Goal: Task Accomplishment & Management: Complete application form

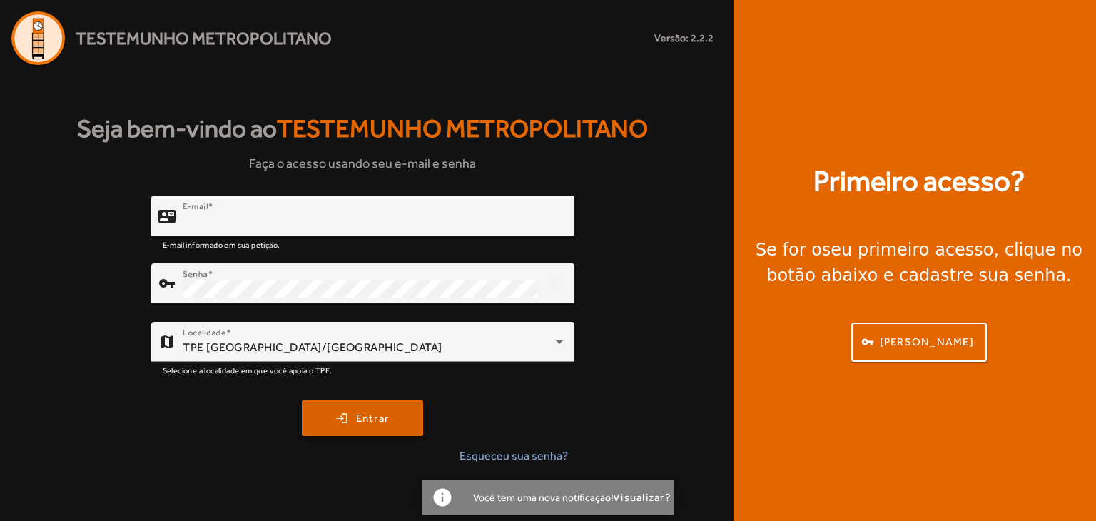
type input "**********"
click at [360, 415] on span "Entrar" at bounding box center [373, 418] width 34 height 16
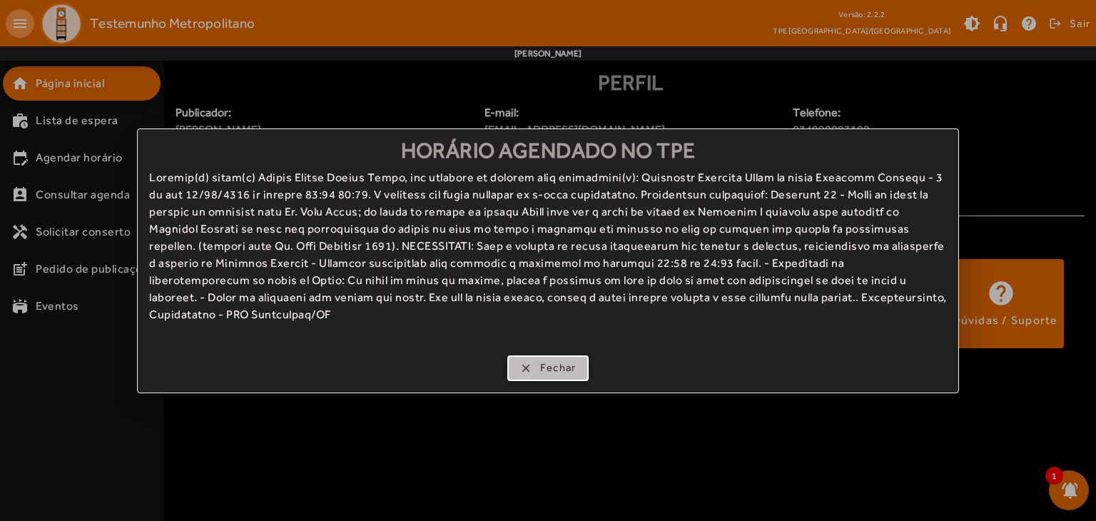
click at [556, 370] on span "Fechar" at bounding box center [558, 368] width 36 height 16
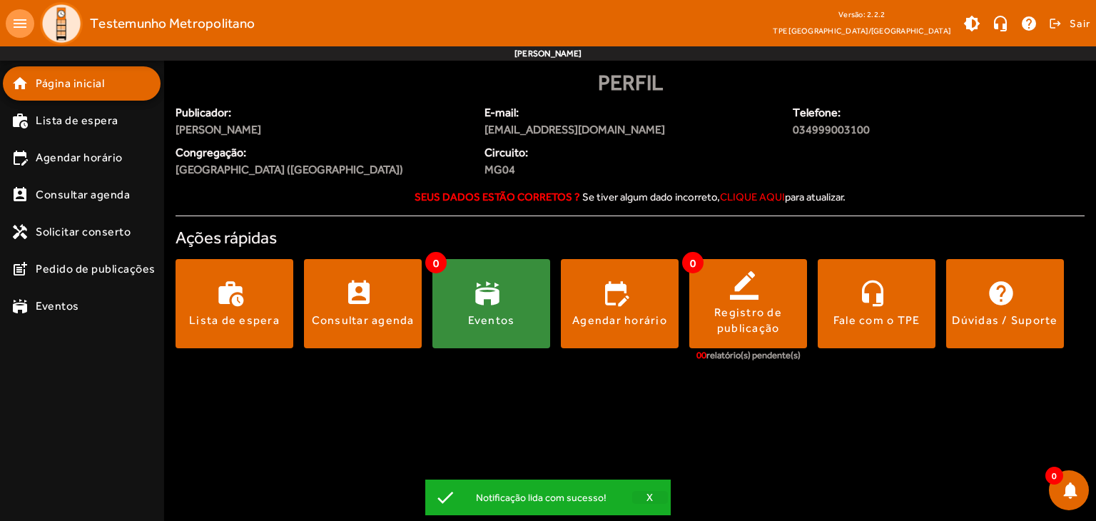
click at [644, 496] on span "button" at bounding box center [650, 497] width 36 height 34
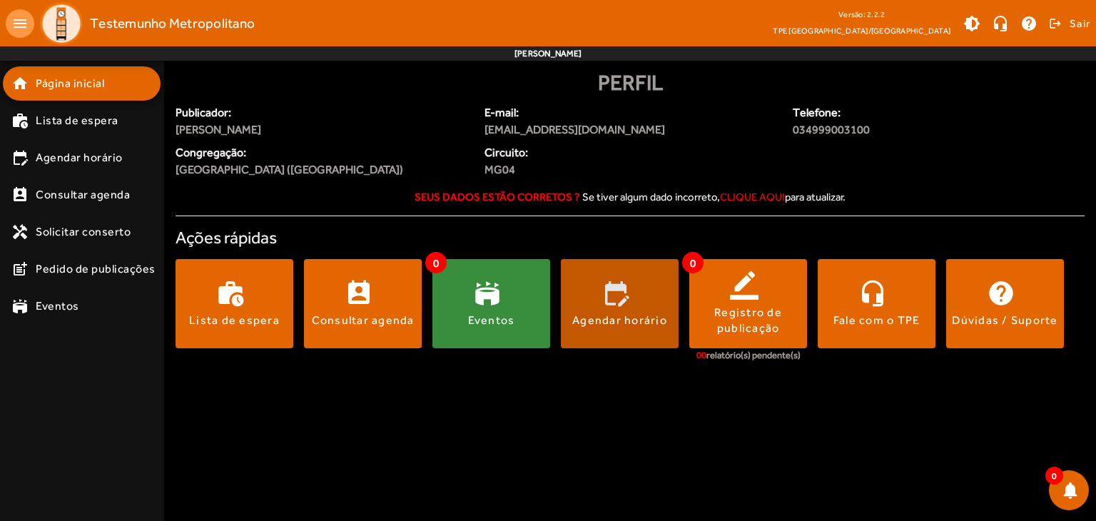
click at [642, 310] on span at bounding box center [620, 304] width 118 height 34
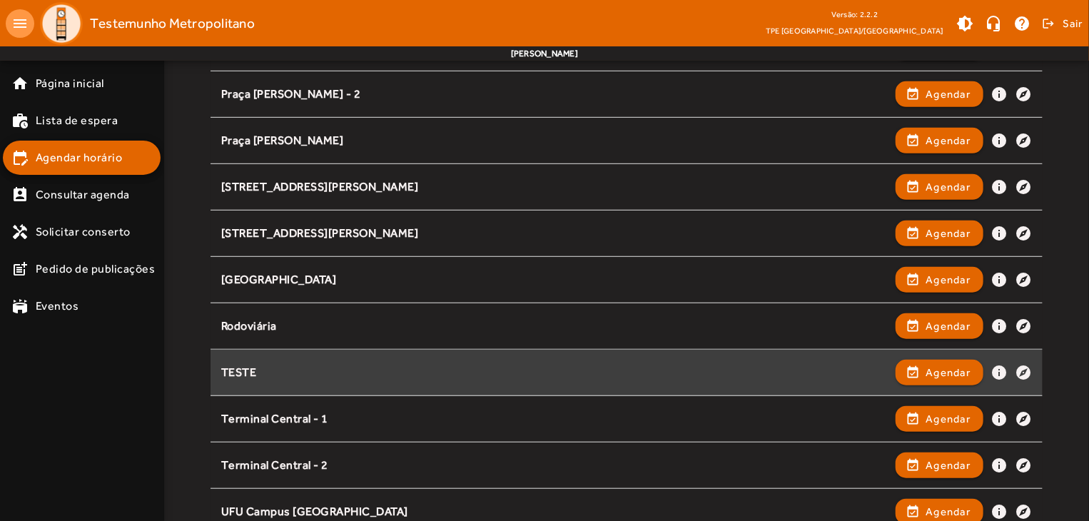
scroll to position [357, 0]
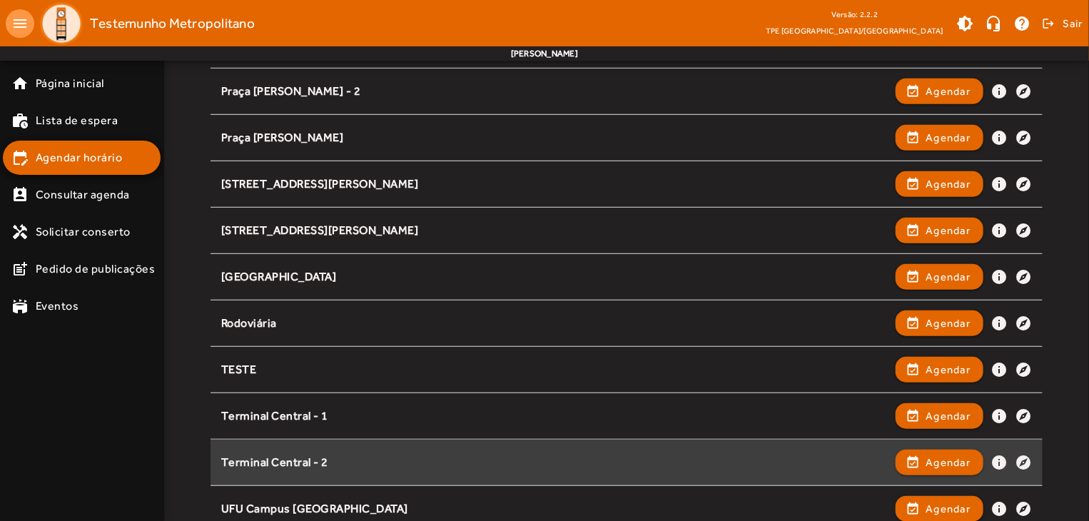
click at [334, 458] on div "Terminal Central - 2" at bounding box center [555, 462] width 668 height 15
click at [937, 457] on span "Agendar" at bounding box center [947, 462] width 45 height 17
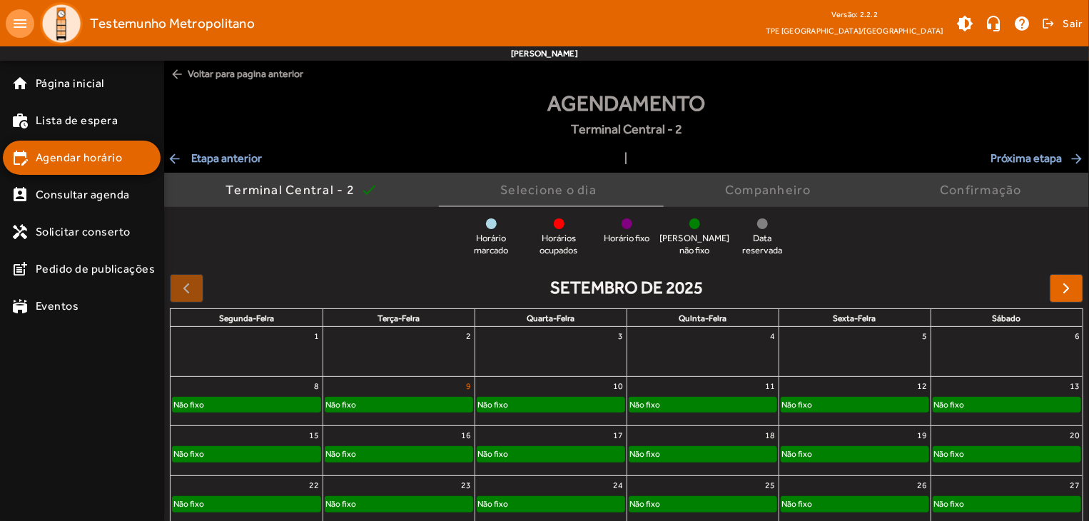
scroll to position [71, 0]
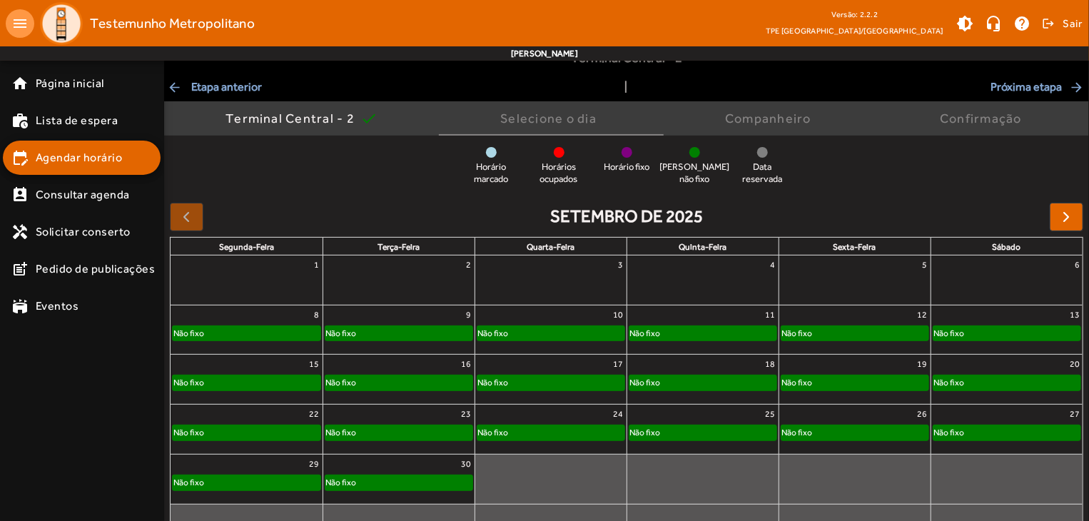
click at [382, 331] on div "Não fixo" at bounding box center [398, 333] width 147 height 14
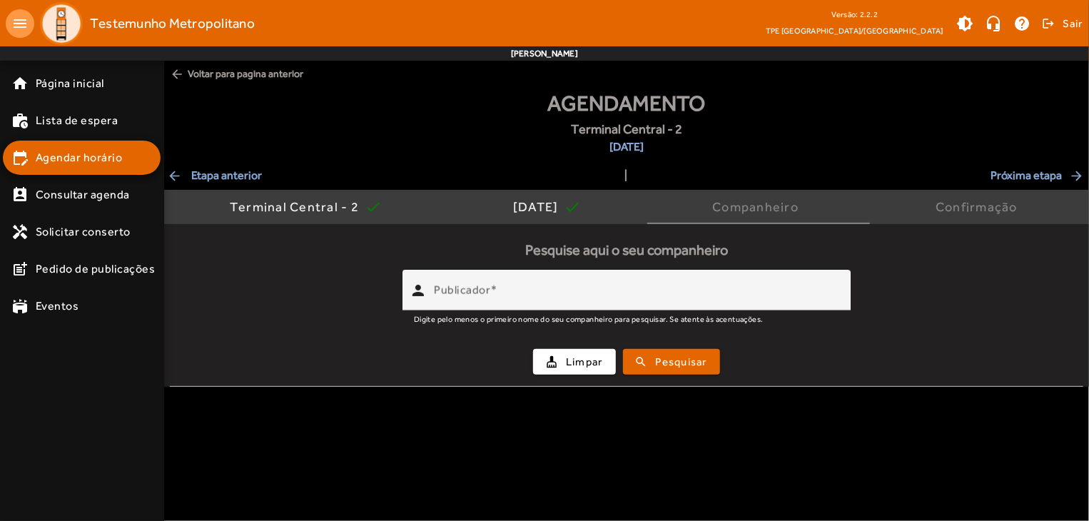
scroll to position [0, 0]
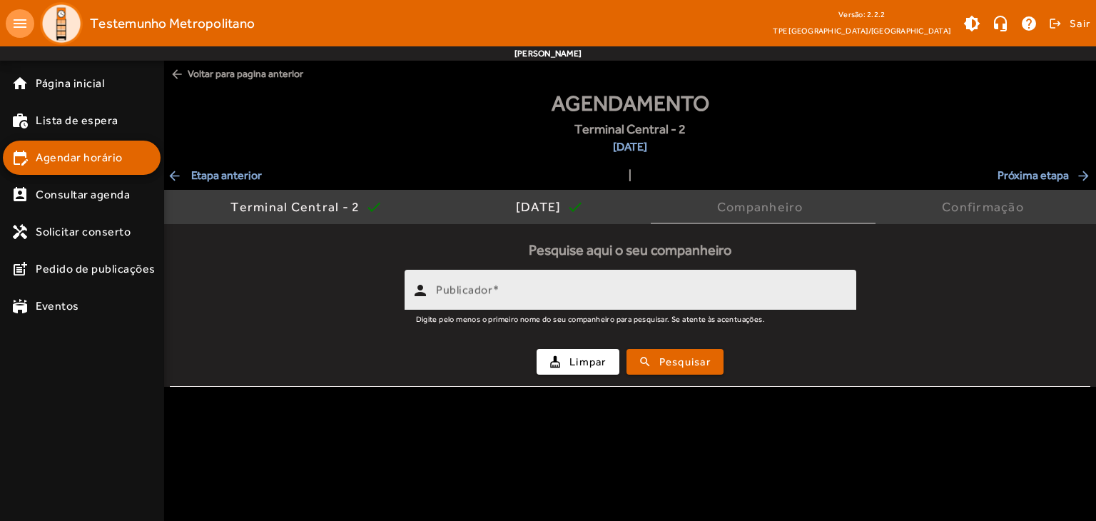
click at [579, 293] on input "Publicador" at bounding box center [640, 296] width 409 height 17
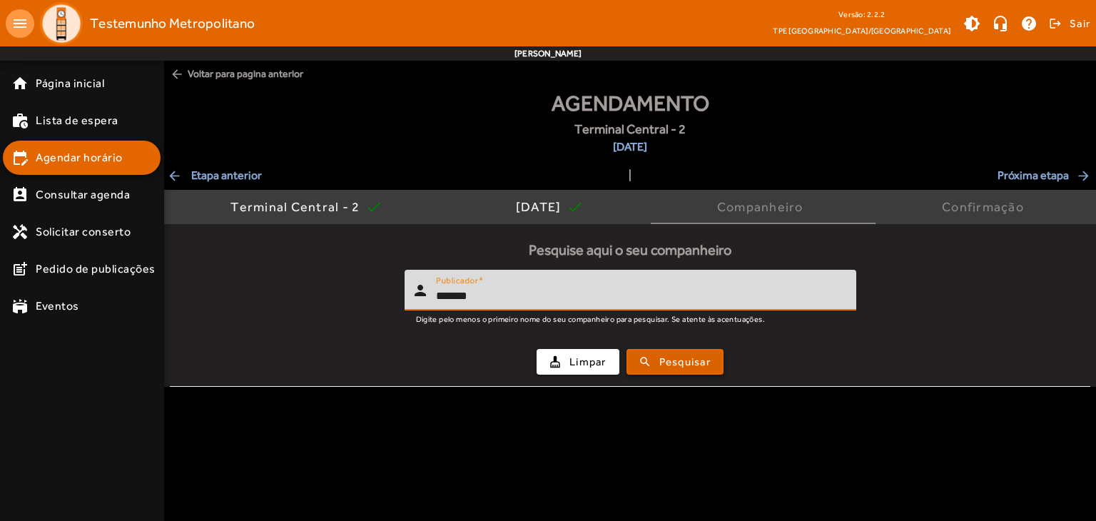
type input "*******"
click at [665, 357] on span "Pesquisar" at bounding box center [684, 362] width 51 height 16
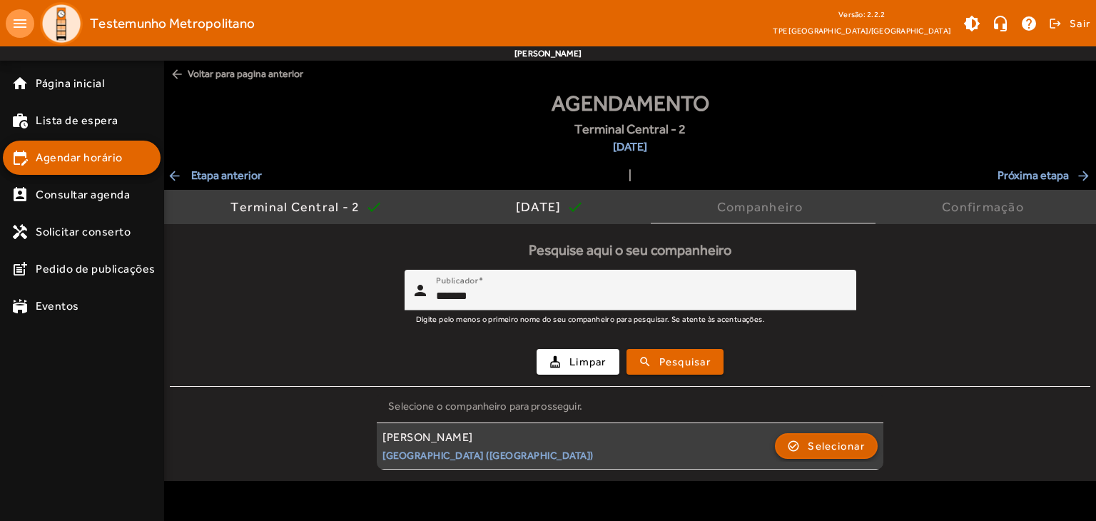
click at [828, 449] on span "Selecionar" at bounding box center [836, 445] width 57 height 17
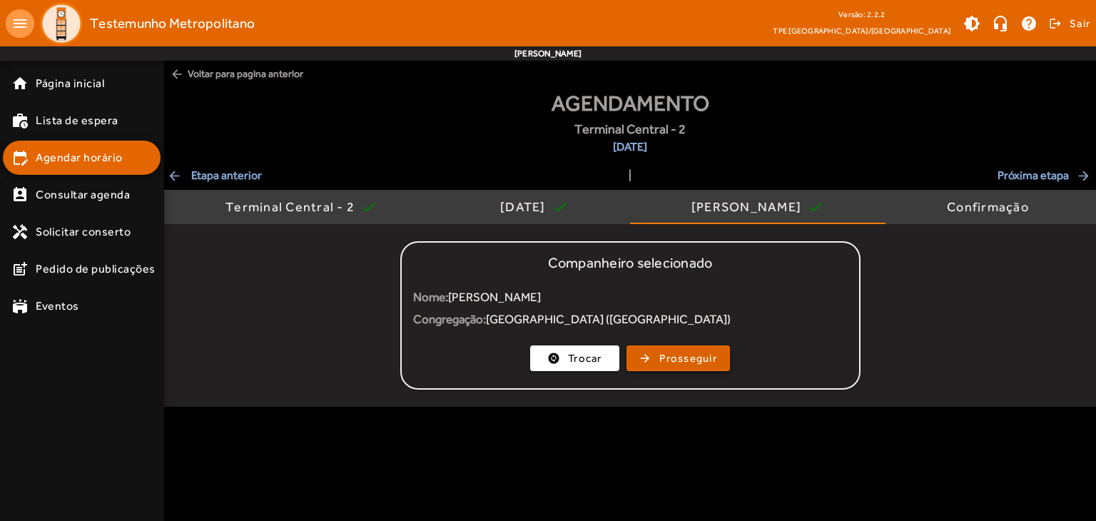
click at [703, 355] on span "Prosseguir" at bounding box center [688, 358] width 58 height 16
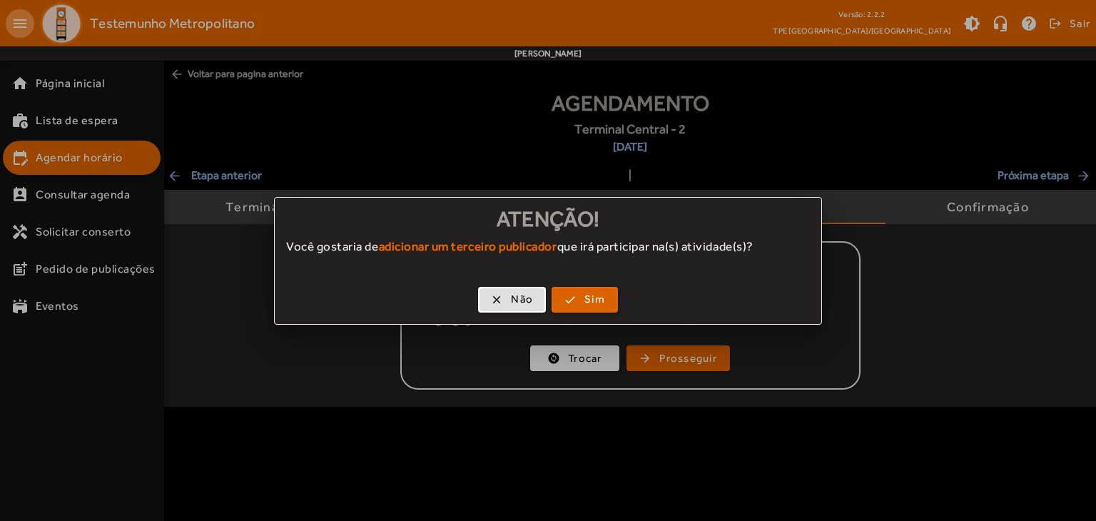
click at [590, 295] on span "Sim" at bounding box center [594, 299] width 21 height 16
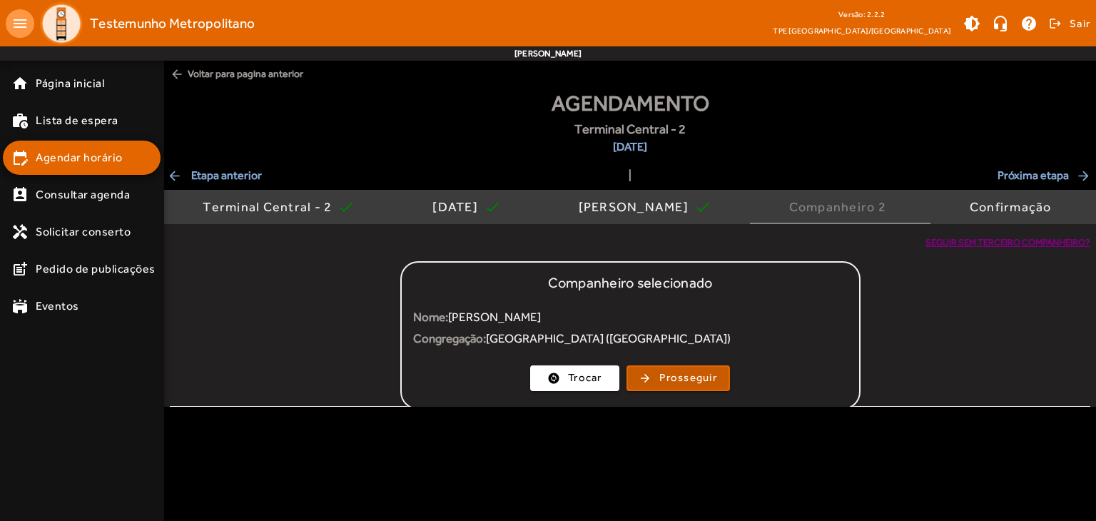
click at [552, 310] on input "Publicador" at bounding box center [640, 316] width 409 height 17
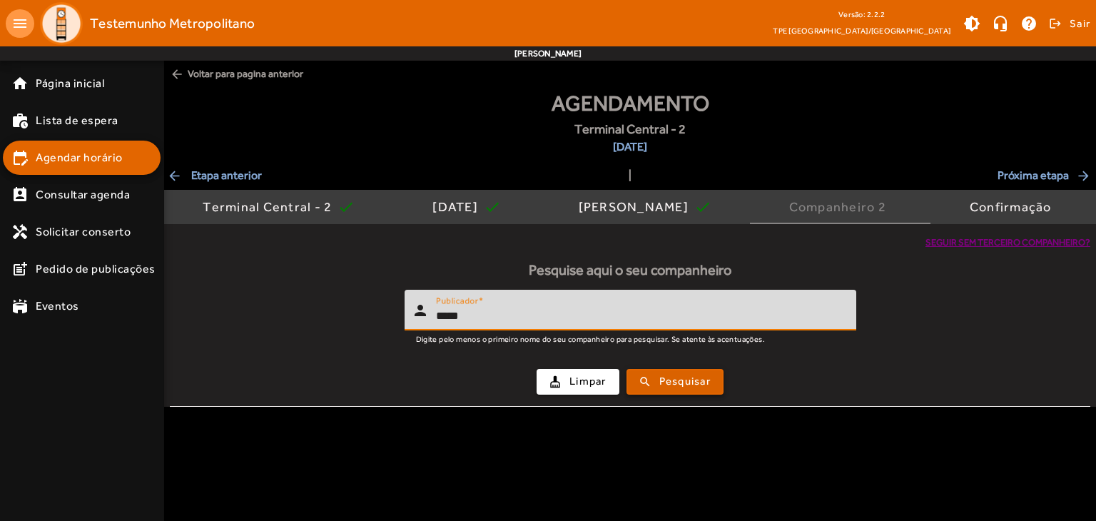
type input "*****"
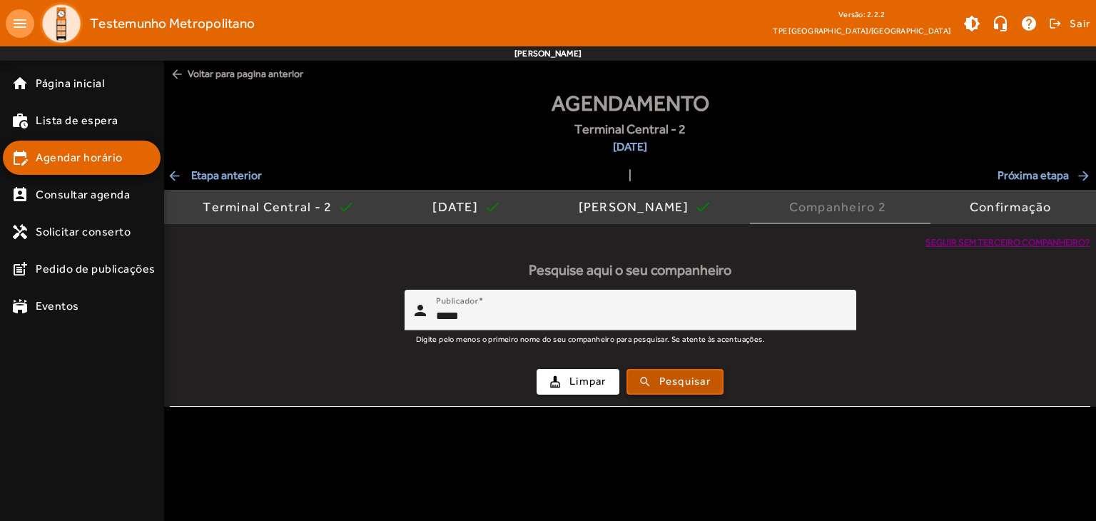
click at [706, 377] on span "Pesquisar" at bounding box center [684, 381] width 51 height 16
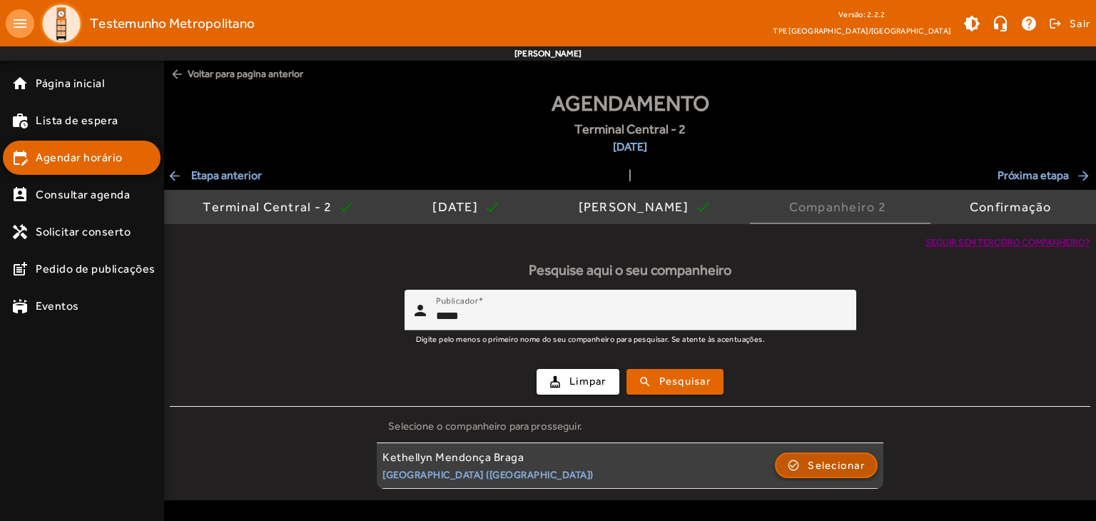
click at [823, 460] on span "Selecionar" at bounding box center [836, 465] width 57 height 17
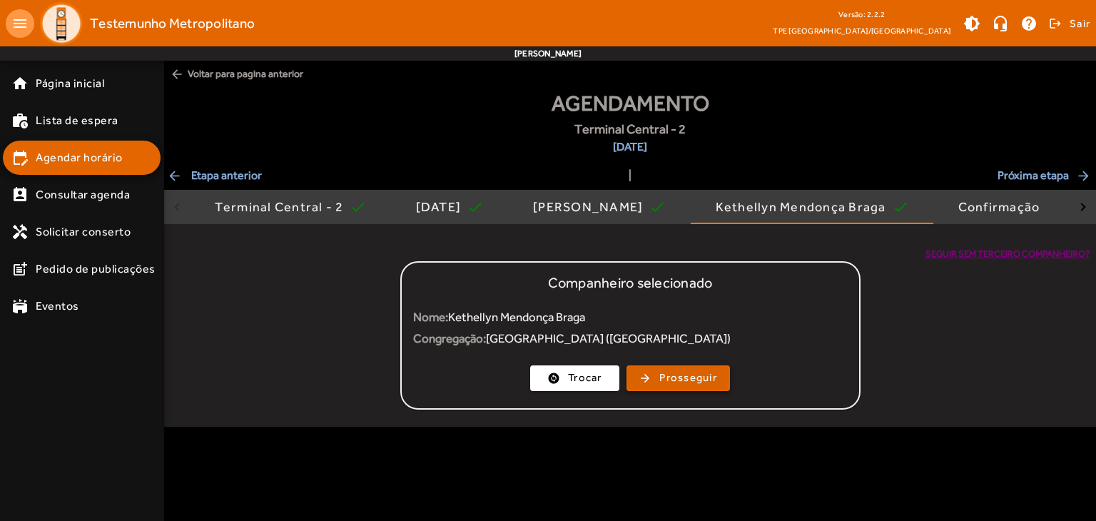
click at [682, 378] on span "Prosseguir" at bounding box center [688, 378] width 58 height 16
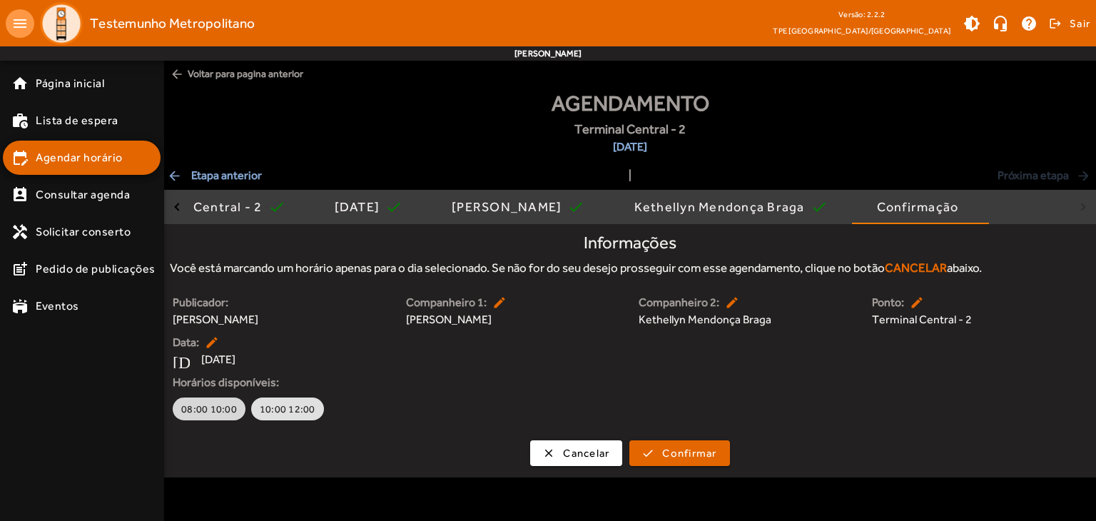
click at [210, 407] on span "08:00 10:00" at bounding box center [209, 409] width 56 height 14
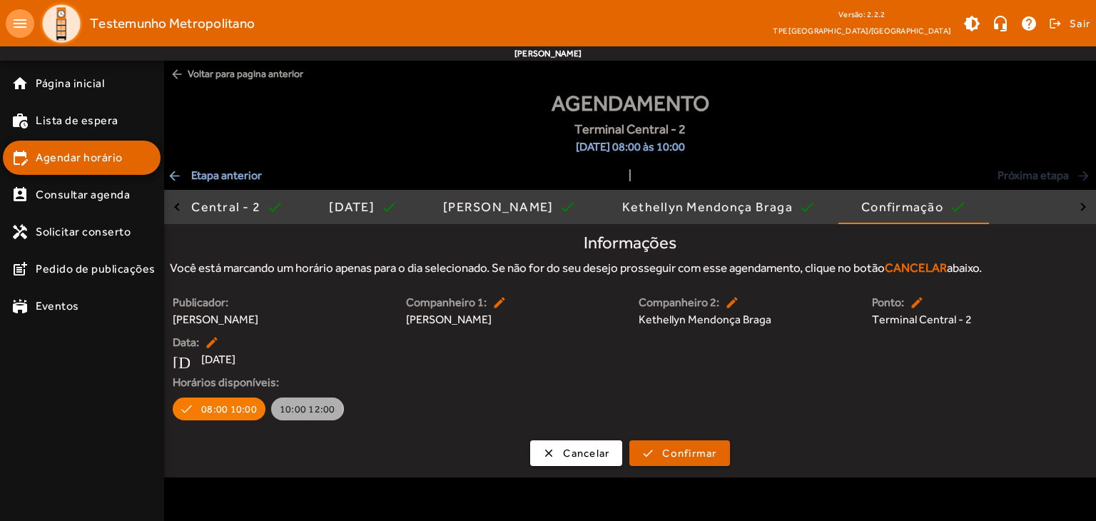
click at [297, 409] on span "10:00 12:00" at bounding box center [308, 409] width 56 height 14
click at [220, 412] on span "08:00 10:00" at bounding box center [209, 409] width 56 height 14
click at [684, 452] on span "Confirmar" at bounding box center [689, 453] width 54 height 16
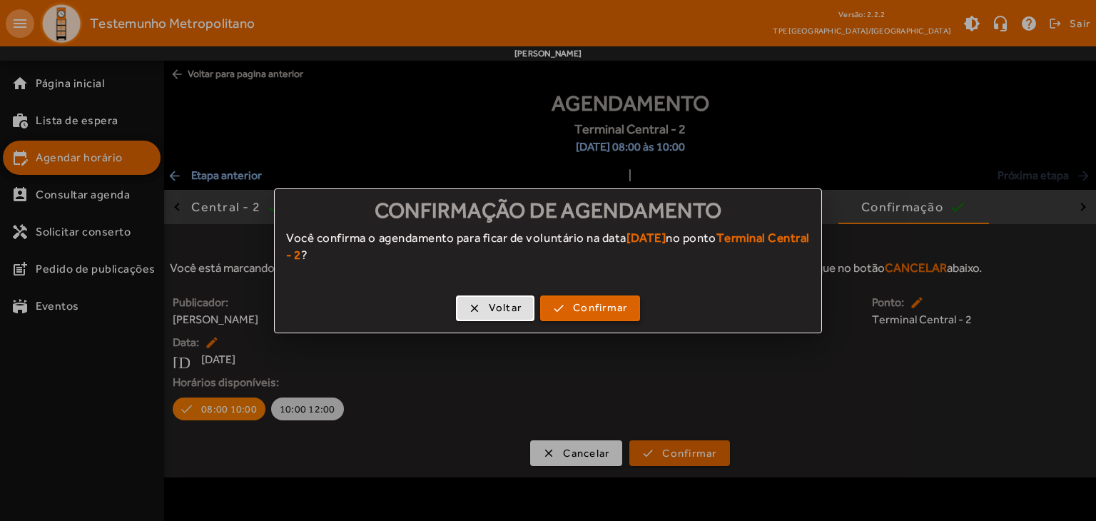
click at [596, 297] on span "button" at bounding box center [590, 308] width 97 height 34
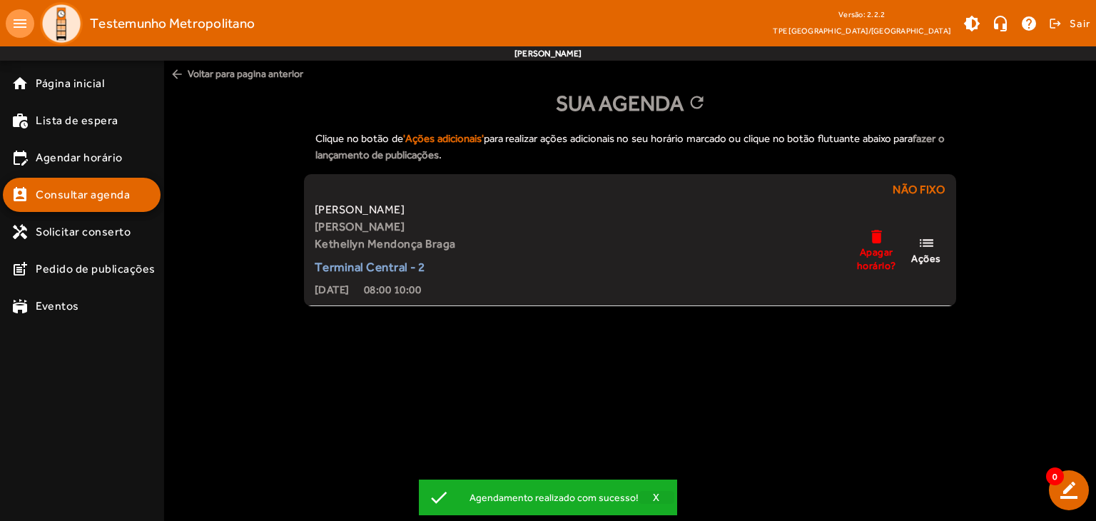
click at [648, 497] on span "button" at bounding box center [657, 497] width 36 height 34
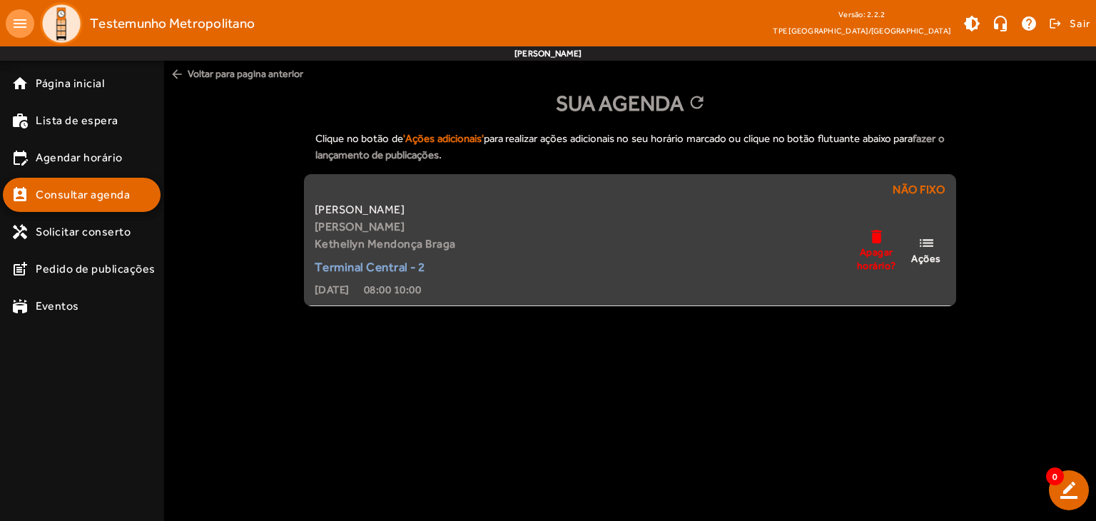
click at [922, 249] on mat-icon "list" at bounding box center [926, 243] width 17 height 18
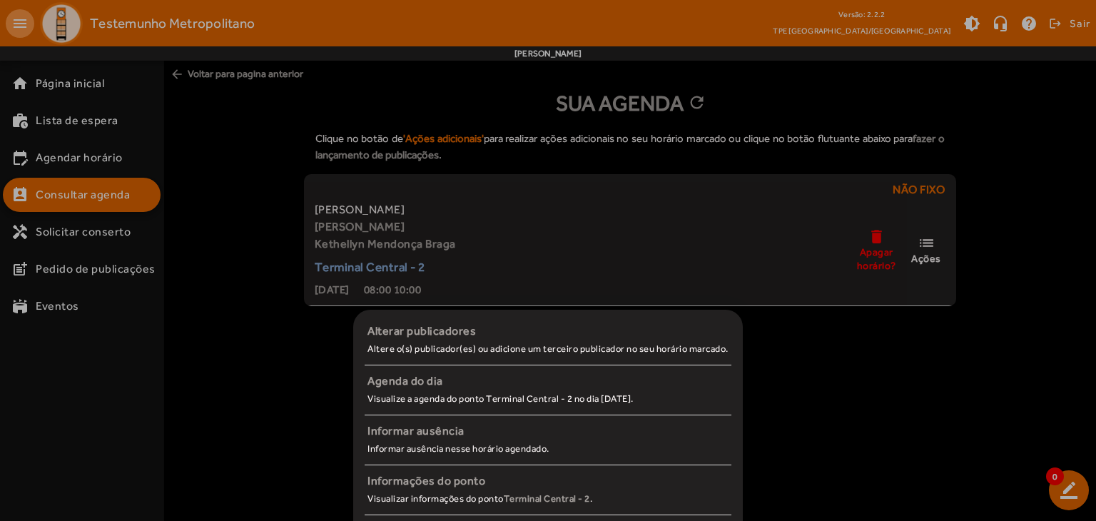
click at [890, 447] on div at bounding box center [548, 260] width 1096 height 521
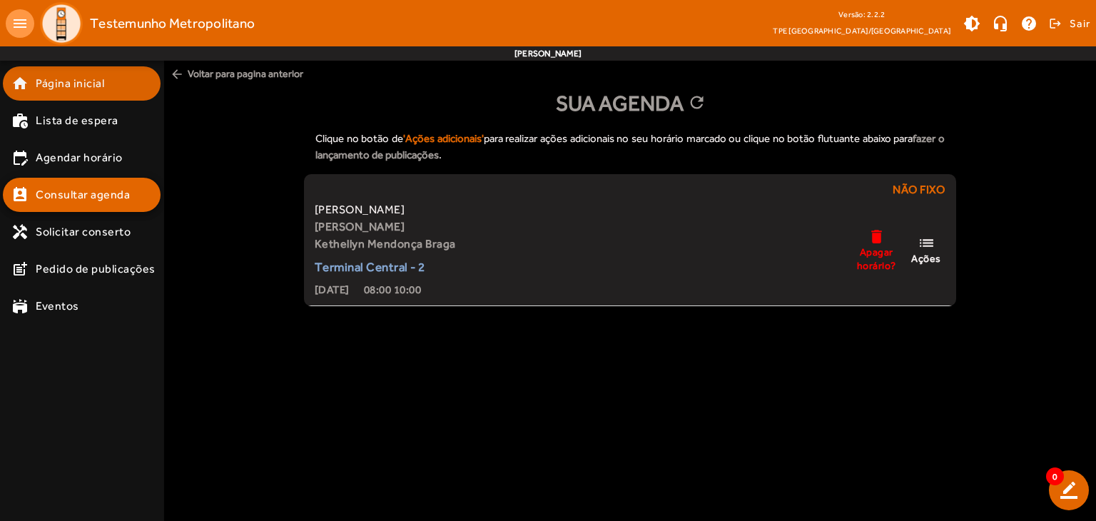
click at [66, 76] on span "Página inicial" at bounding box center [70, 83] width 69 height 17
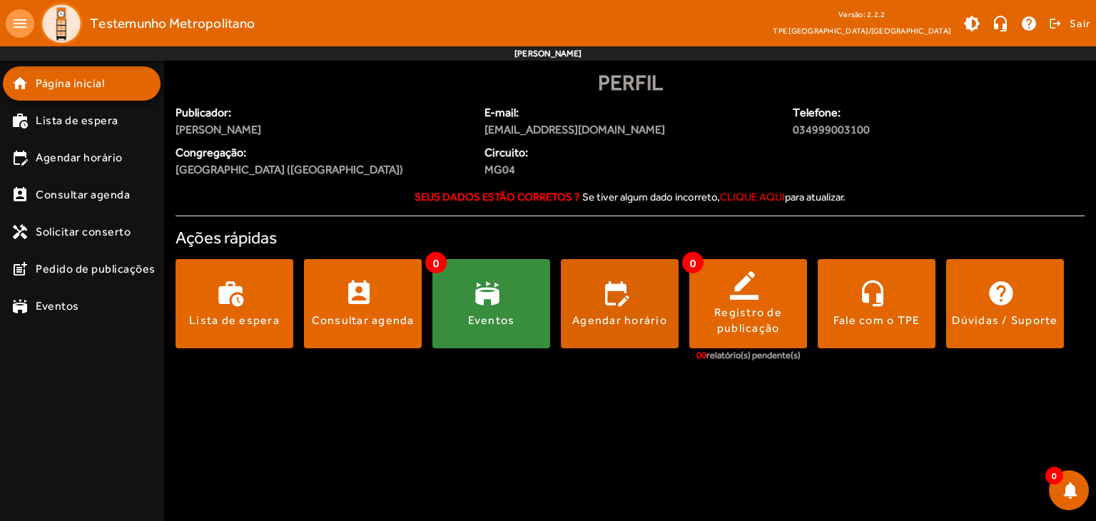
click at [611, 298] on span at bounding box center [620, 304] width 118 height 34
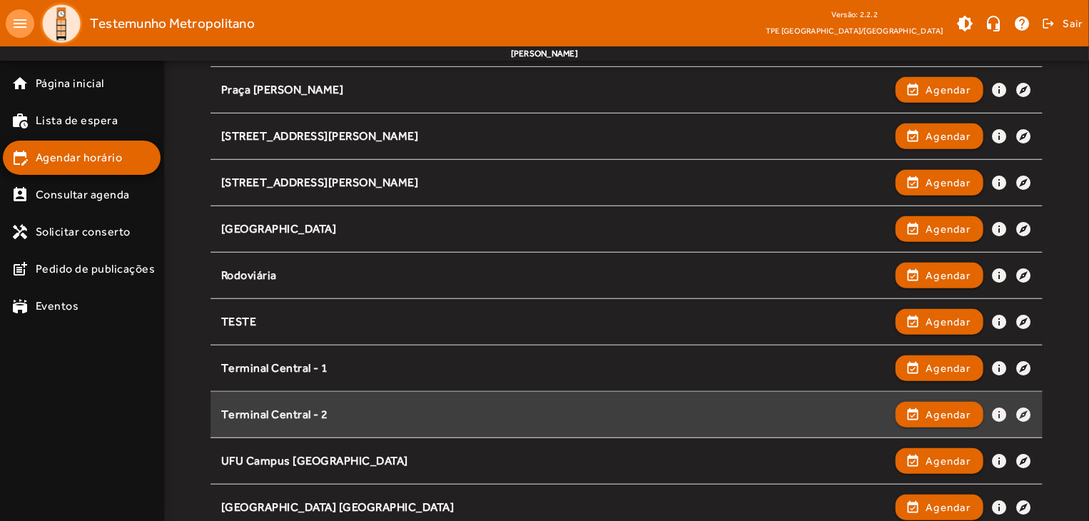
scroll to position [412, 0]
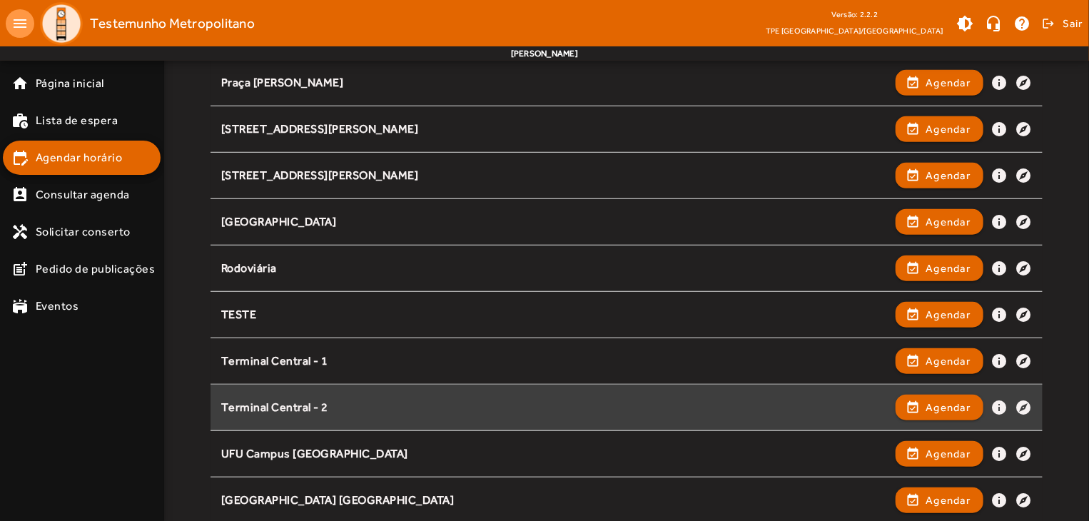
click at [333, 405] on div "Terminal Central - 2" at bounding box center [555, 407] width 668 height 15
click at [922, 400] on span "button" at bounding box center [939, 407] width 85 height 34
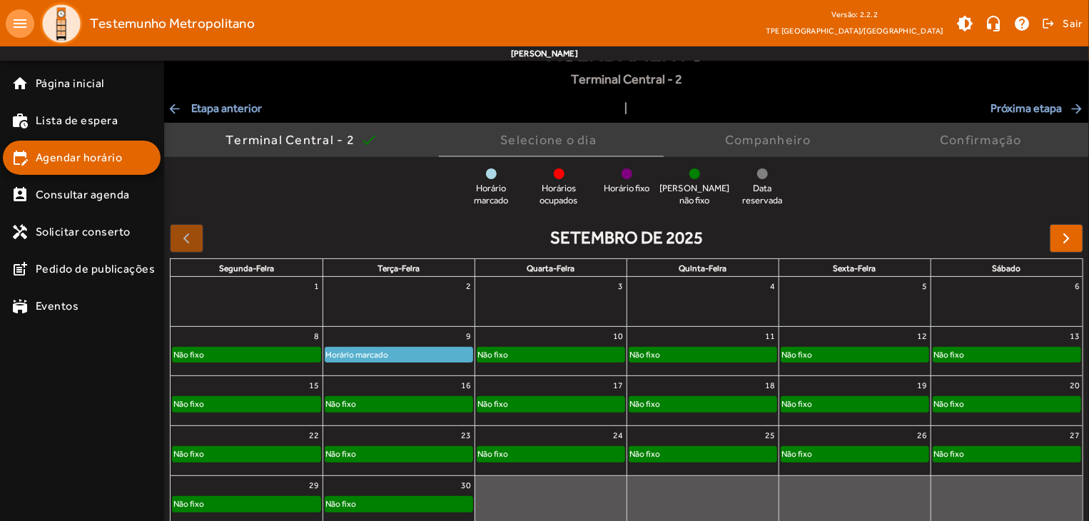
scroll to position [71, 0]
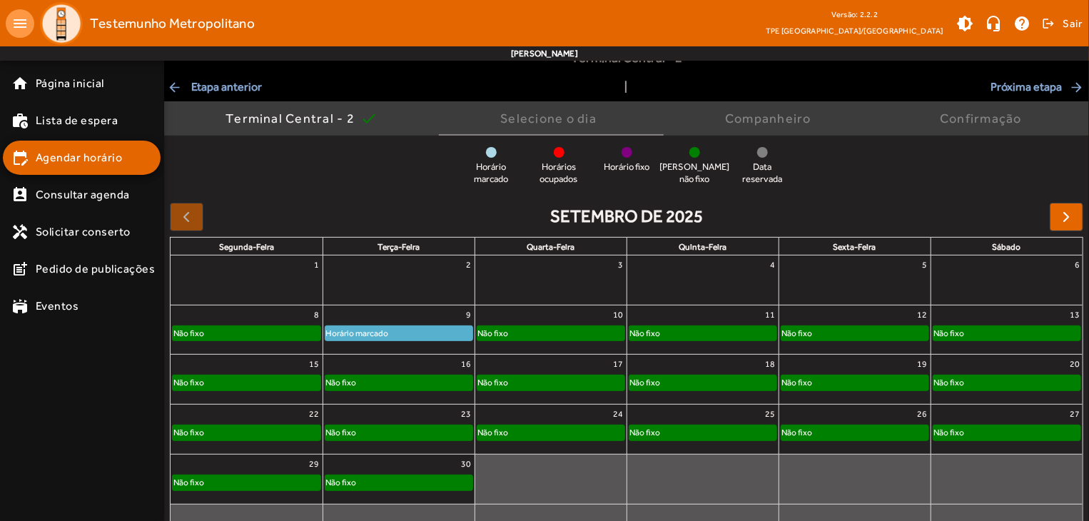
click at [438, 314] on div "9" at bounding box center [398, 314] width 151 height 19
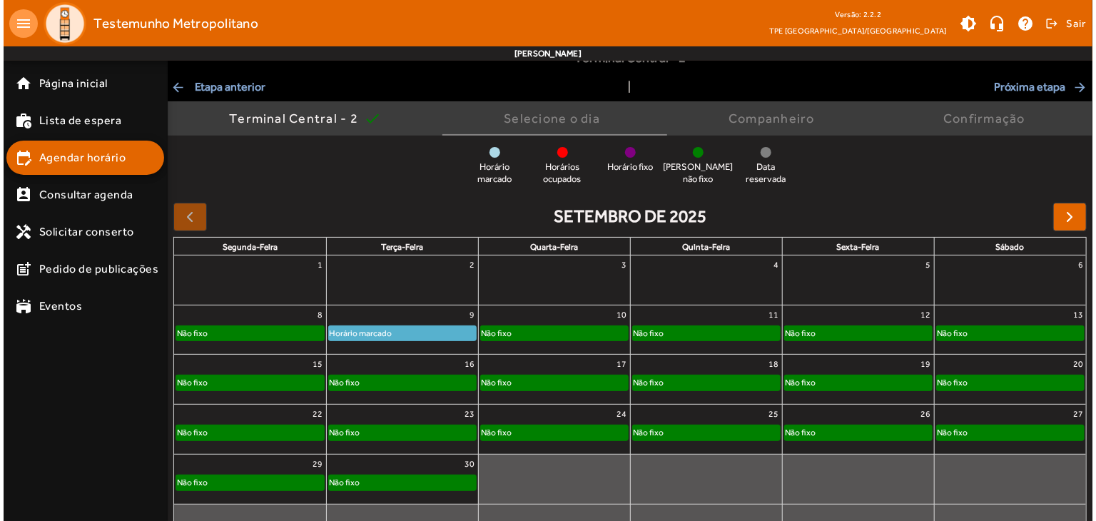
scroll to position [0, 0]
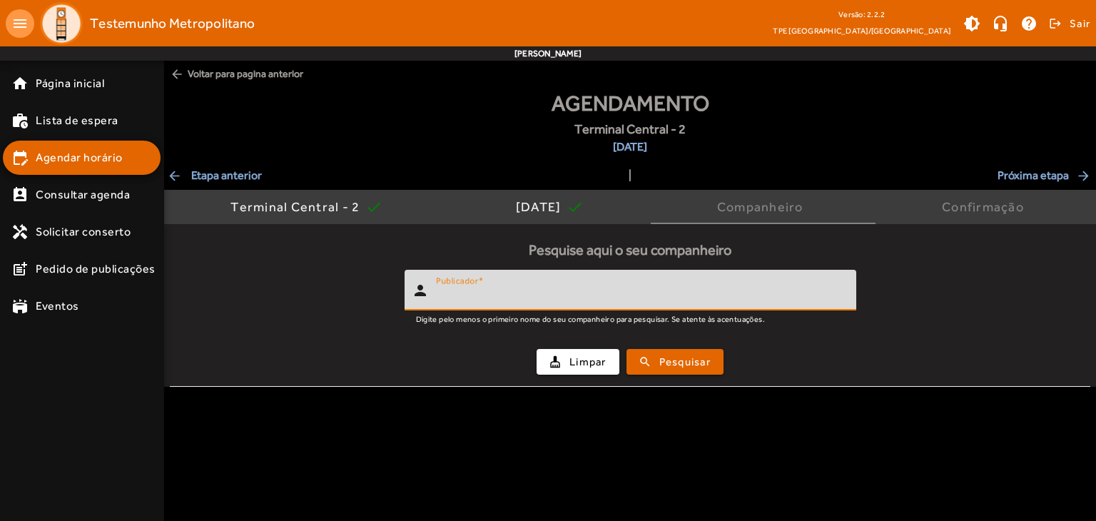
click at [520, 294] on input "Publicador" at bounding box center [640, 296] width 409 height 17
type input "*******"
click at [664, 362] on span "Pesquisar" at bounding box center [684, 362] width 51 height 16
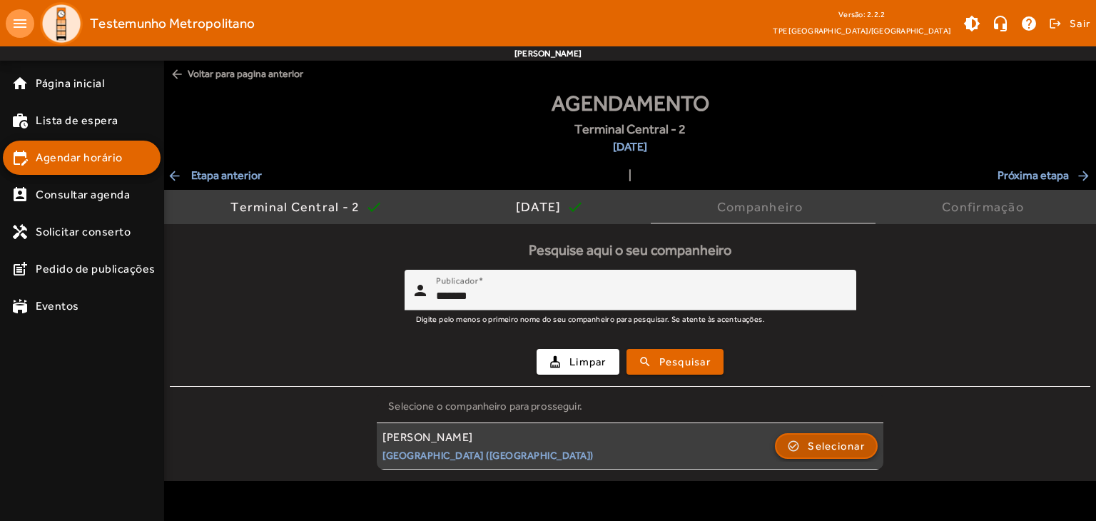
click at [834, 441] on span "Selecionar" at bounding box center [836, 445] width 57 height 17
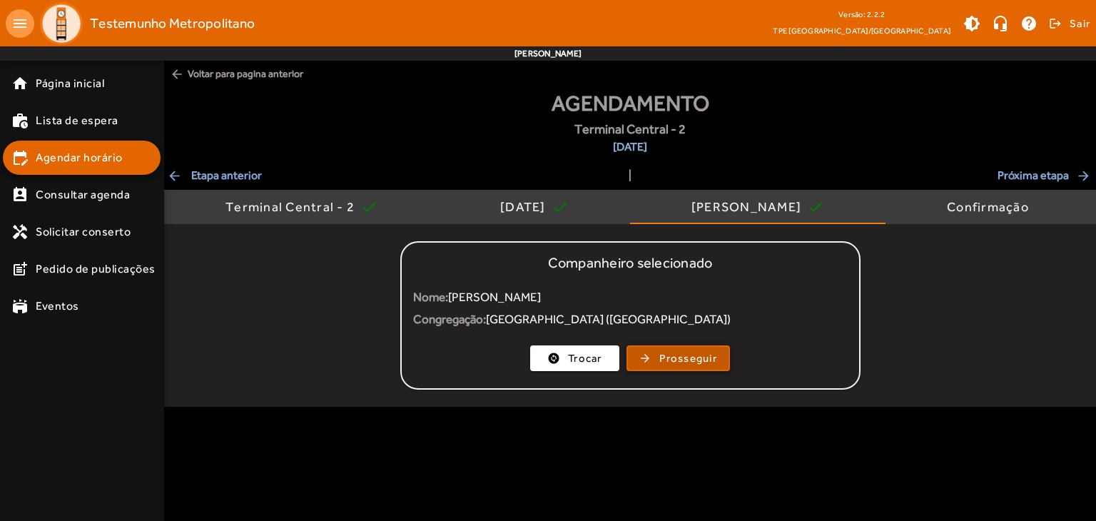
click at [686, 357] on span "Prosseguir" at bounding box center [688, 358] width 58 height 16
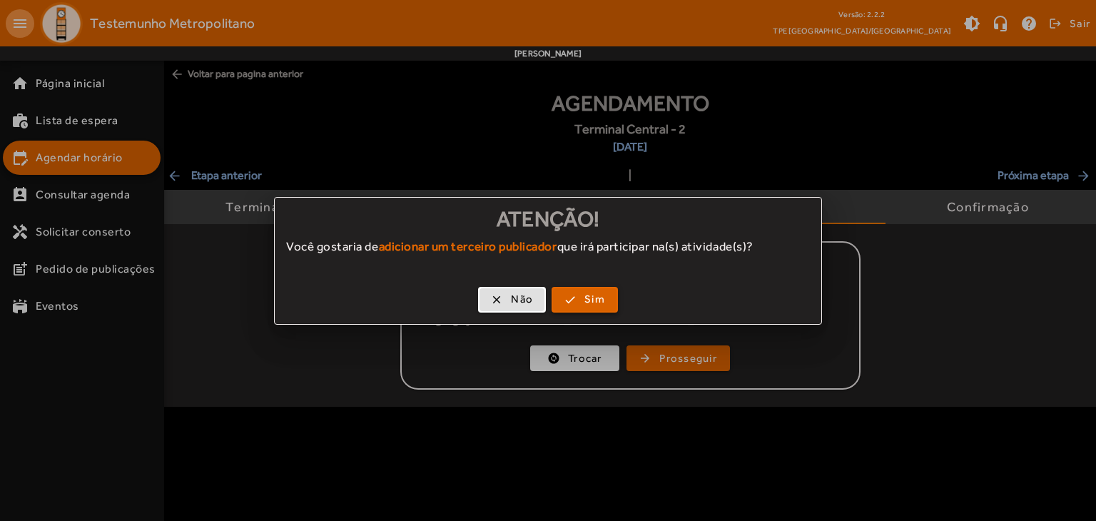
click at [594, 297] on span "Sim" at bounding box center [594, 299] width 21 height 16
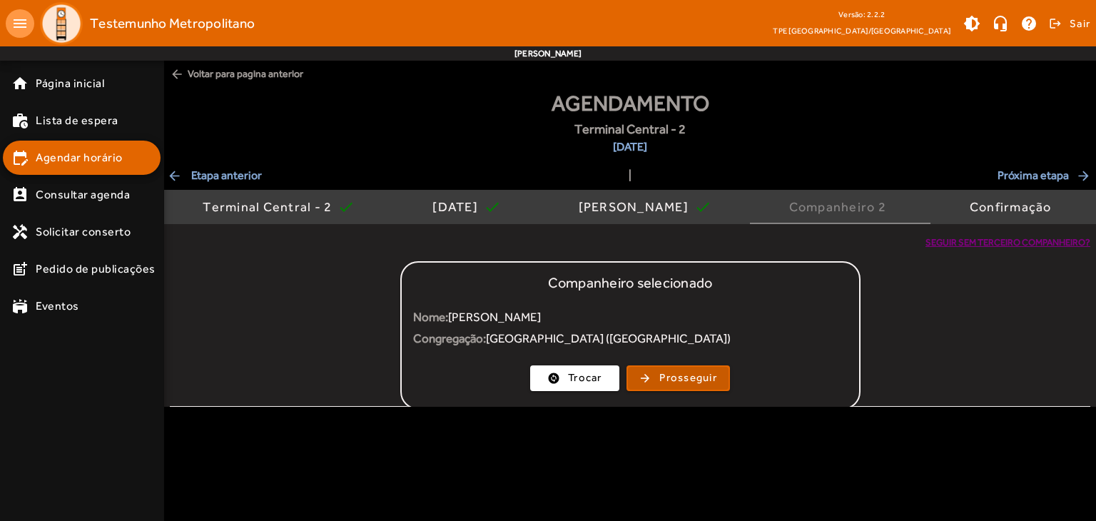
click at [577, 310] on input "Publicador" at bounding box center [640, 316] width 409 height 17
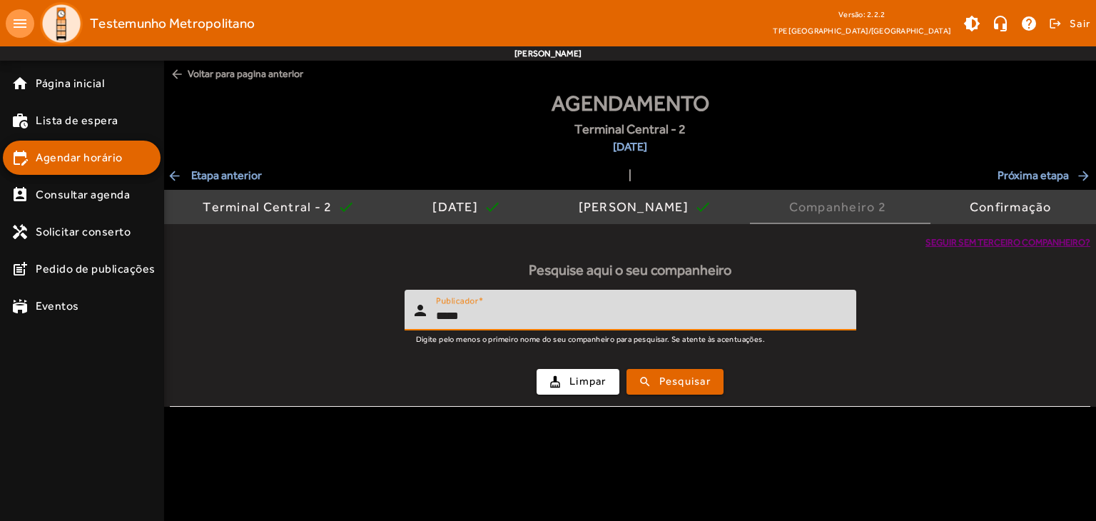
type input "*****"
click at [684, 366] on div "cleaning_services Limpar search Pesquisar" at bounding box center [629, 381] width 903 height 49
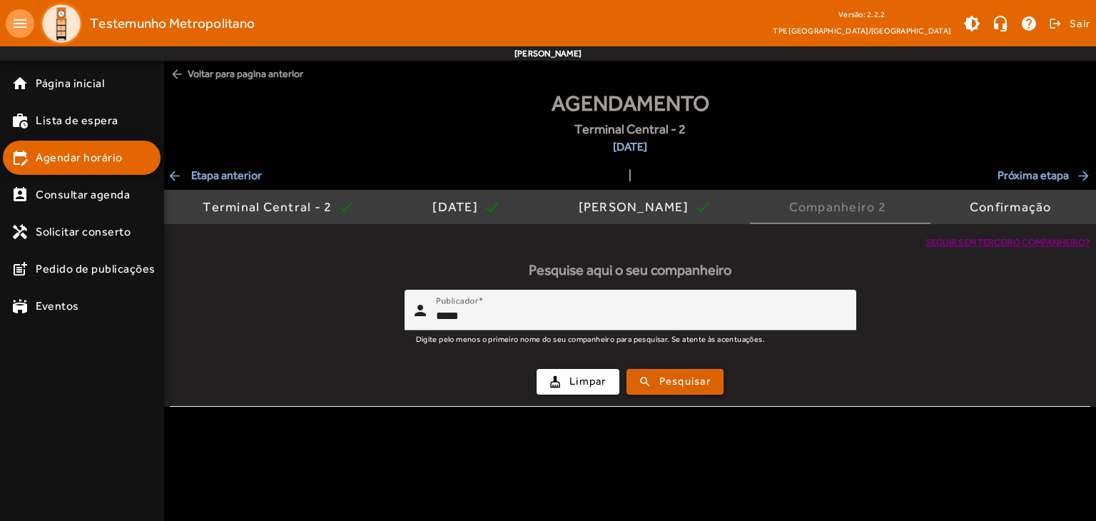
click at [687, 377] on span "Pesquisar" at bounding box center [684, 381] width 51 height 16
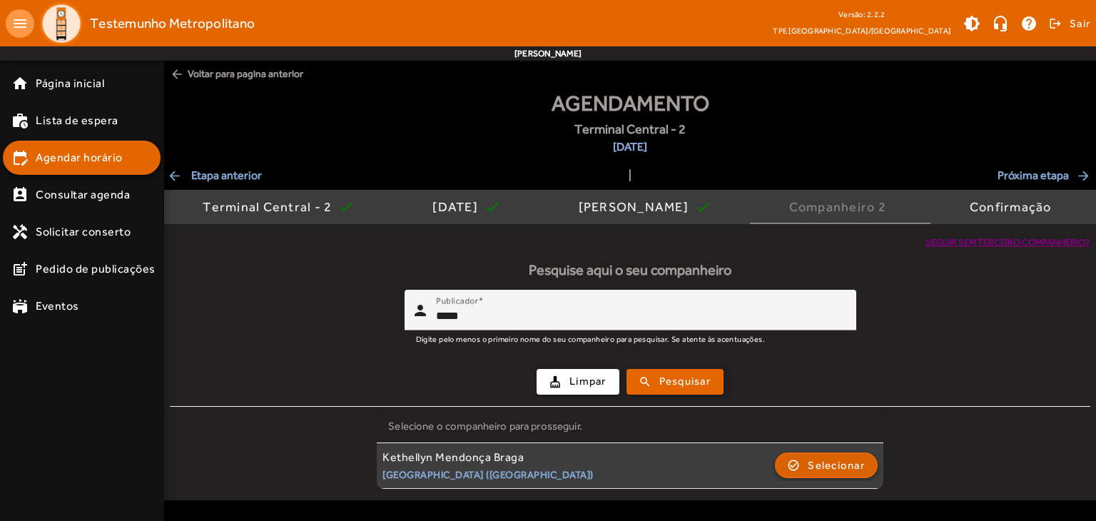
click at [833, 467] on span "Selecionar" at bounding box center [836, 465] width 57 height 17
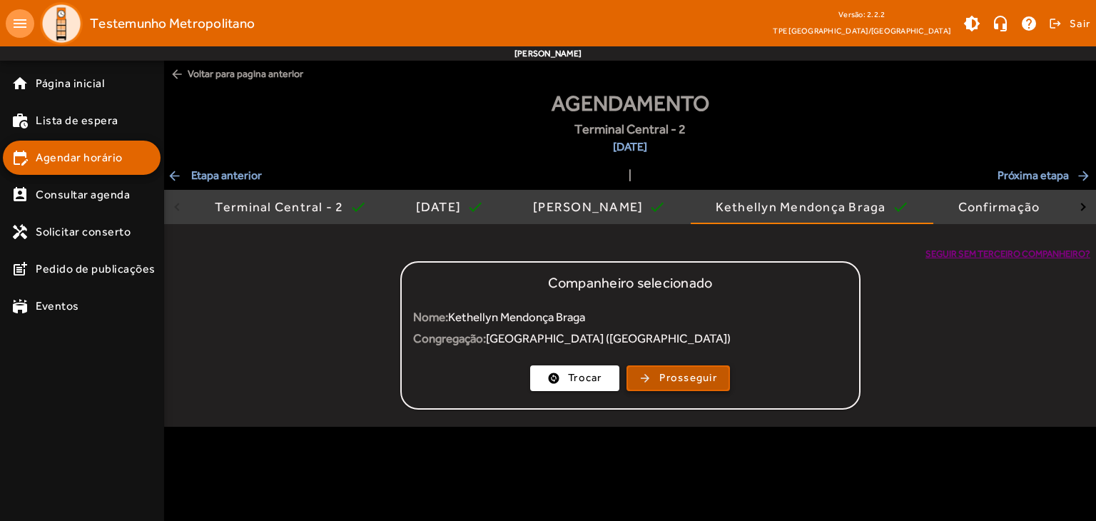
click at [672, 370] on span "Prosseguir" at bounding box center [688, 378] width 58 height 16
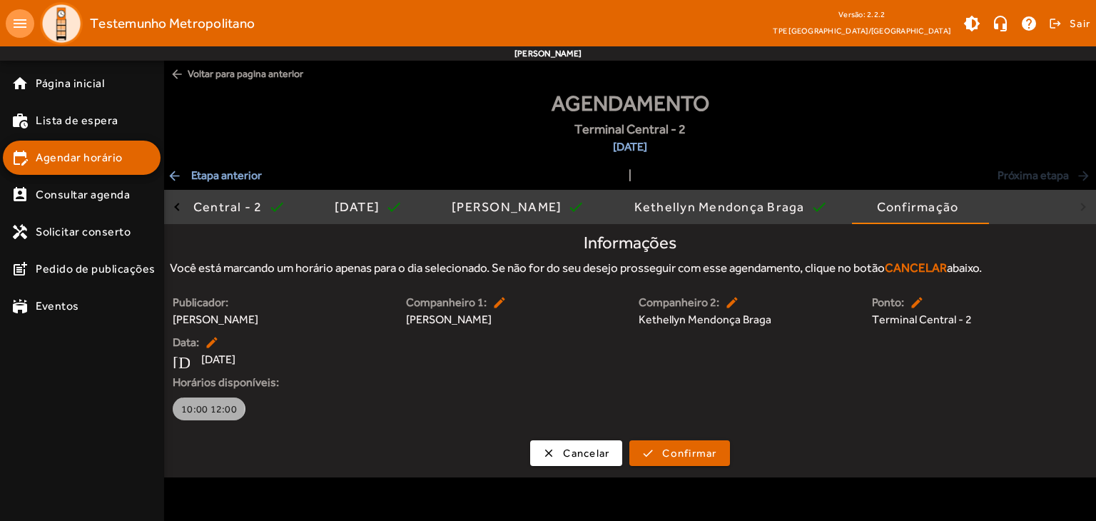
click at [203, 408] on span "10:00 12:00" at bounding box center [209, 409] width 56 height 14
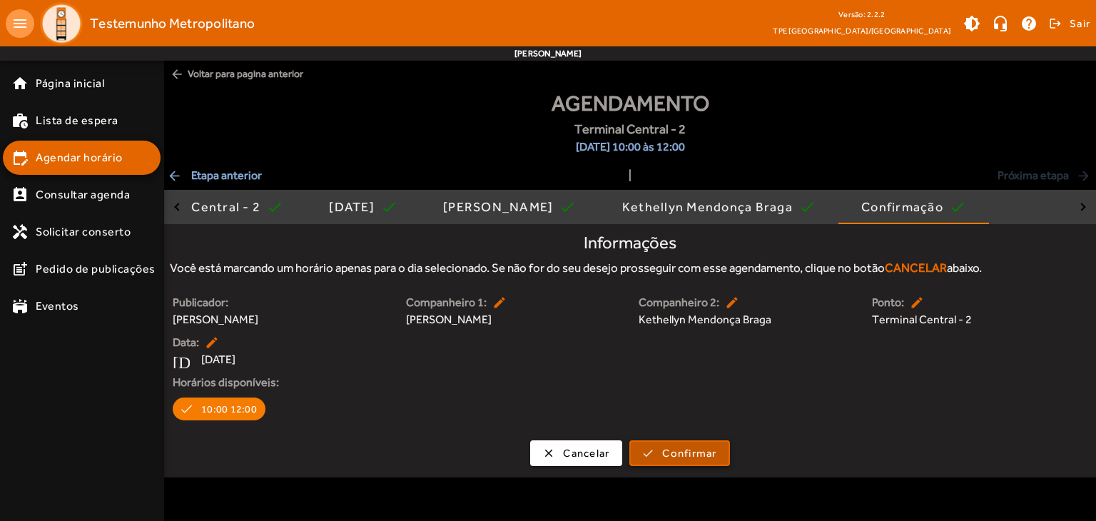
click at [681, 447] on span "Confirmar" at bounding box center [689, 453] width 54 height 16
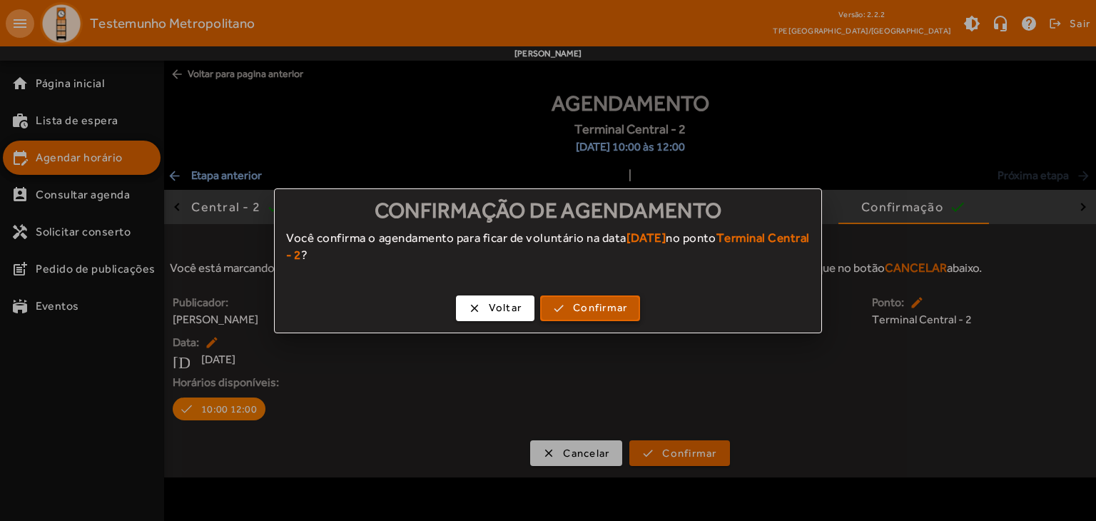
click at [616, 303] on span "Confirmar" at bounding box center [600, 308] width 54 height 16
